Goal: Information Seeking & Learning: Learn about a topic

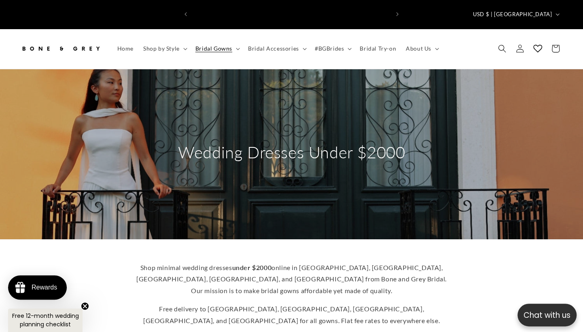
scroll to position [0, 394]
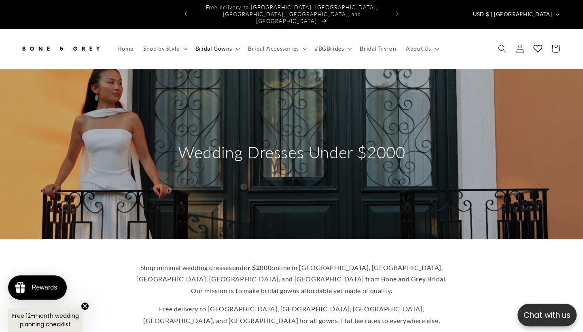
click at [16, 239] on div "Shop minimal wedding dresses under $2000 online in Singapore, Canada, USA, UK, …" at bounding box center [291, 332] width 583 height 186
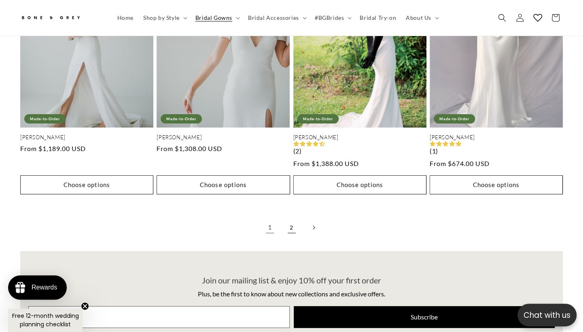
scroll to position [0, 197]
click at [291, 219] on link "2" at bounding box center [292, 228] width 18 height 18
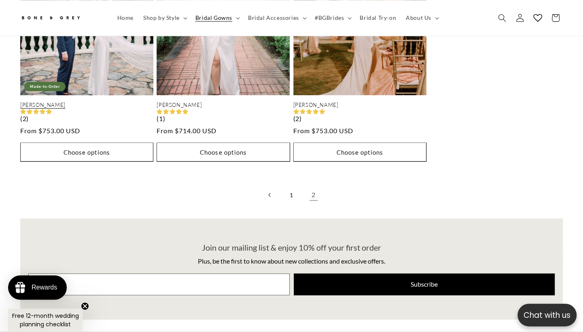
scroll to position [571, 0]
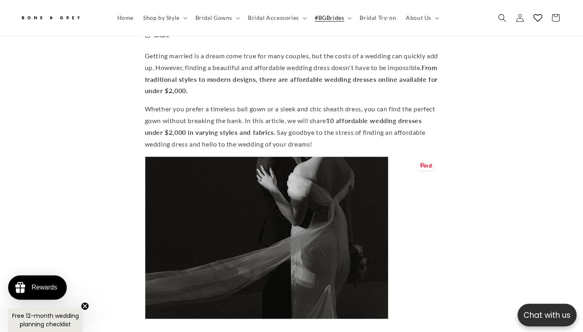
scroll to position [0, 197]
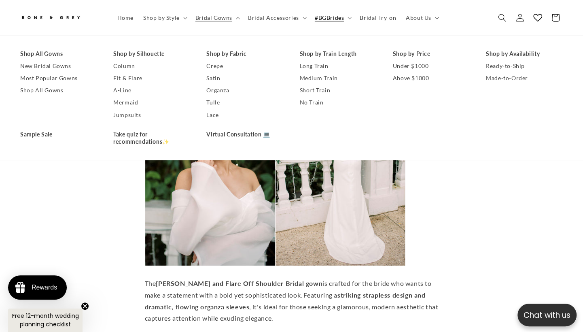
scroll to position [0, 0]
click at [339, 301] on p "The [PERSON_NAME] and Flare Off Shoulder Bridal gown is crafted for the bride w…" at bounding box center [292, 301] width 294 height 47
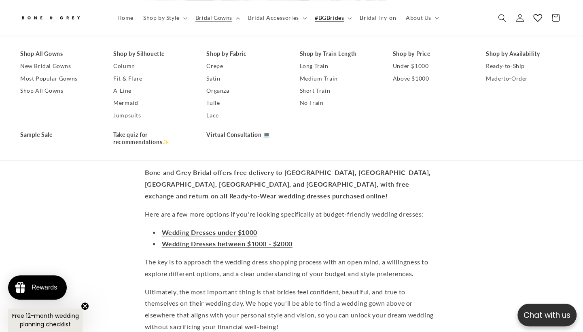
scroll to position [4299, 0]
